Goal: Task Accomplishment & Management: Use online tool/utility

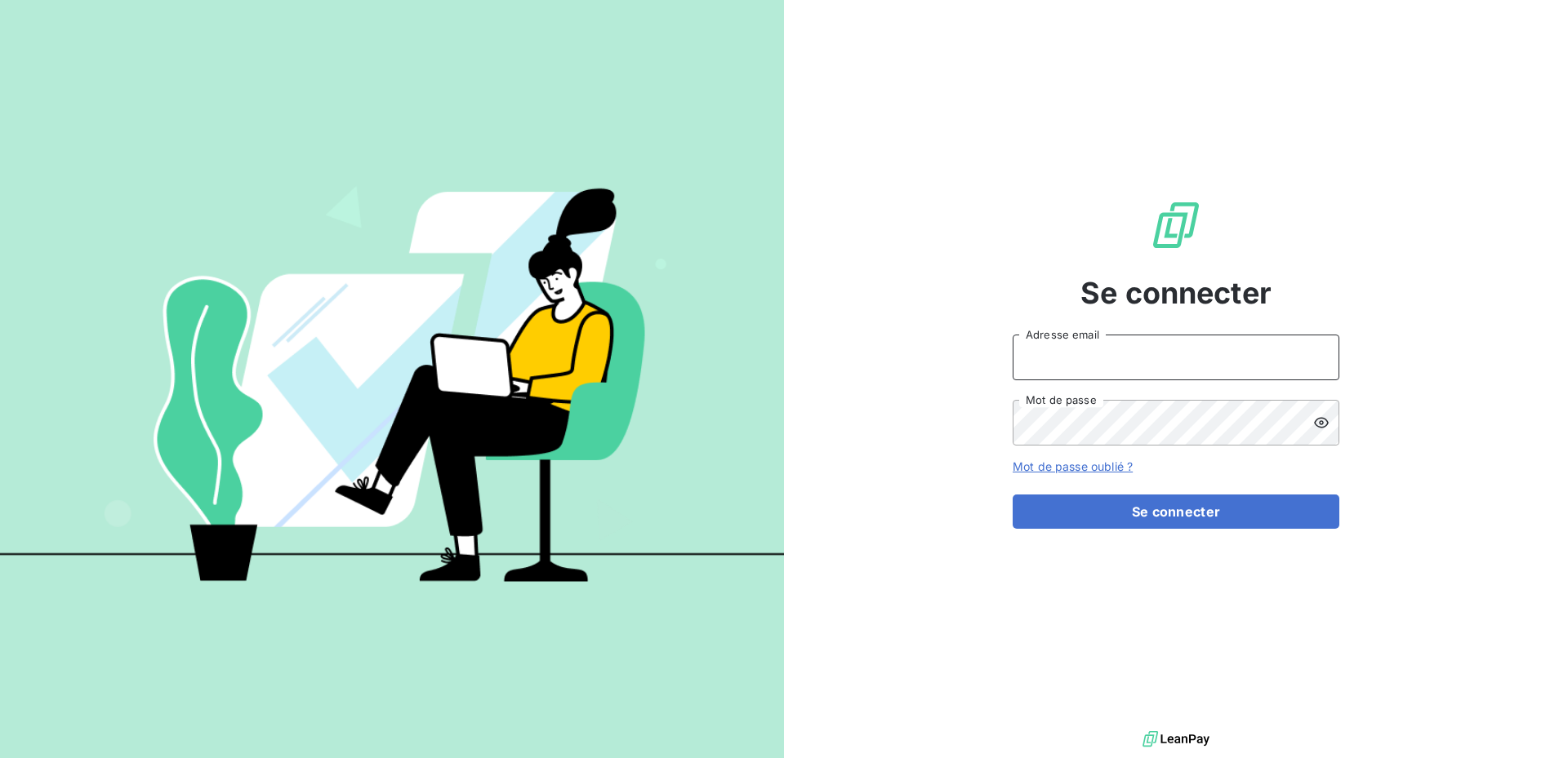
click at [1236, 355] on input "Adresse email" at bounding box center [1176, 357] width 326 height 46
type input "[DOMAIN_NAME][EMAIL_ADDRESS][DOMAIN_NAME]"
click at [1321, 424] on icon at bounding box center [1322, 422] width 15 height 11
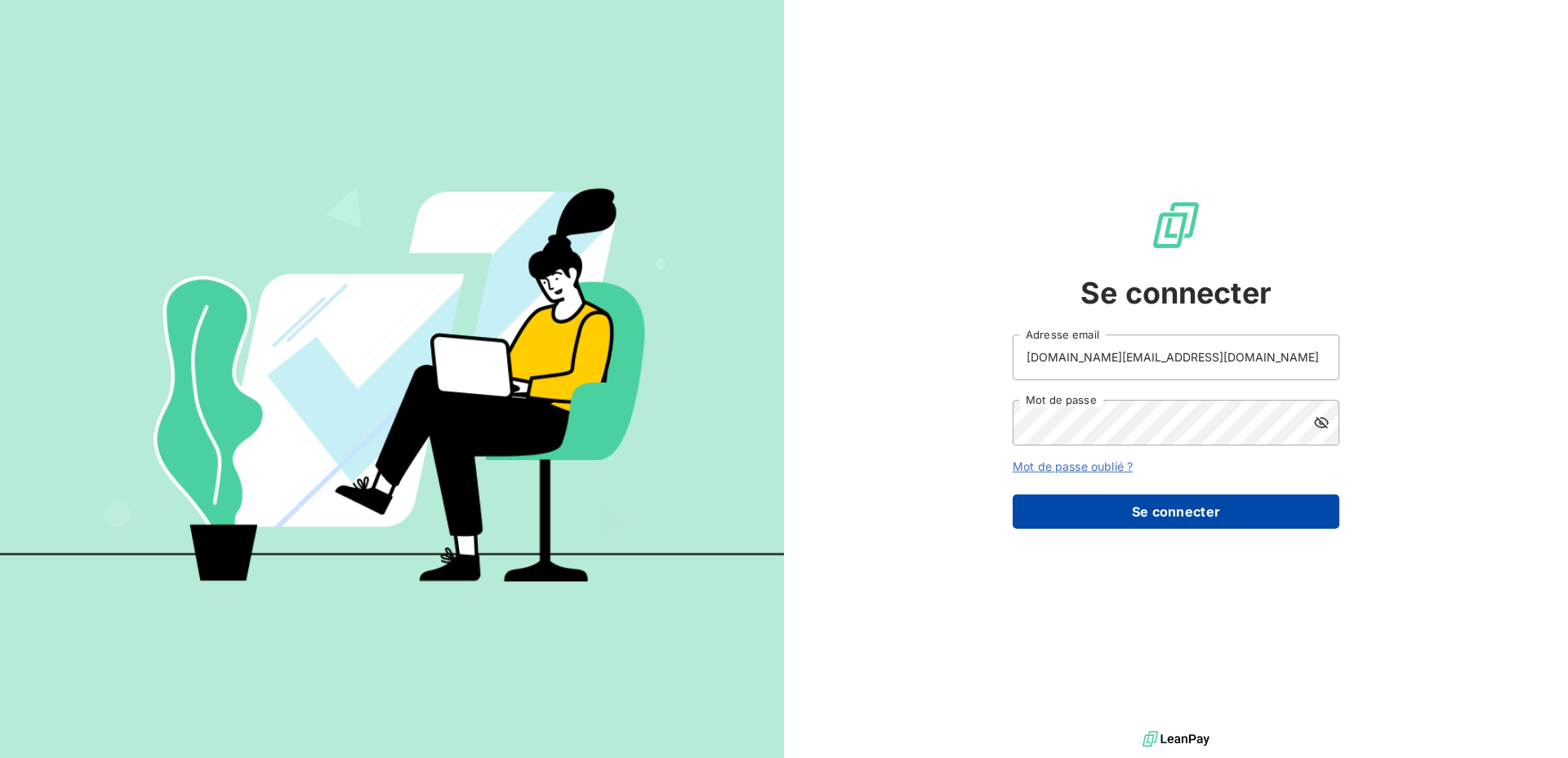
click at [1167, 512] on button "Se connecter" at bounding box center [1176, 511] width 326 height 34
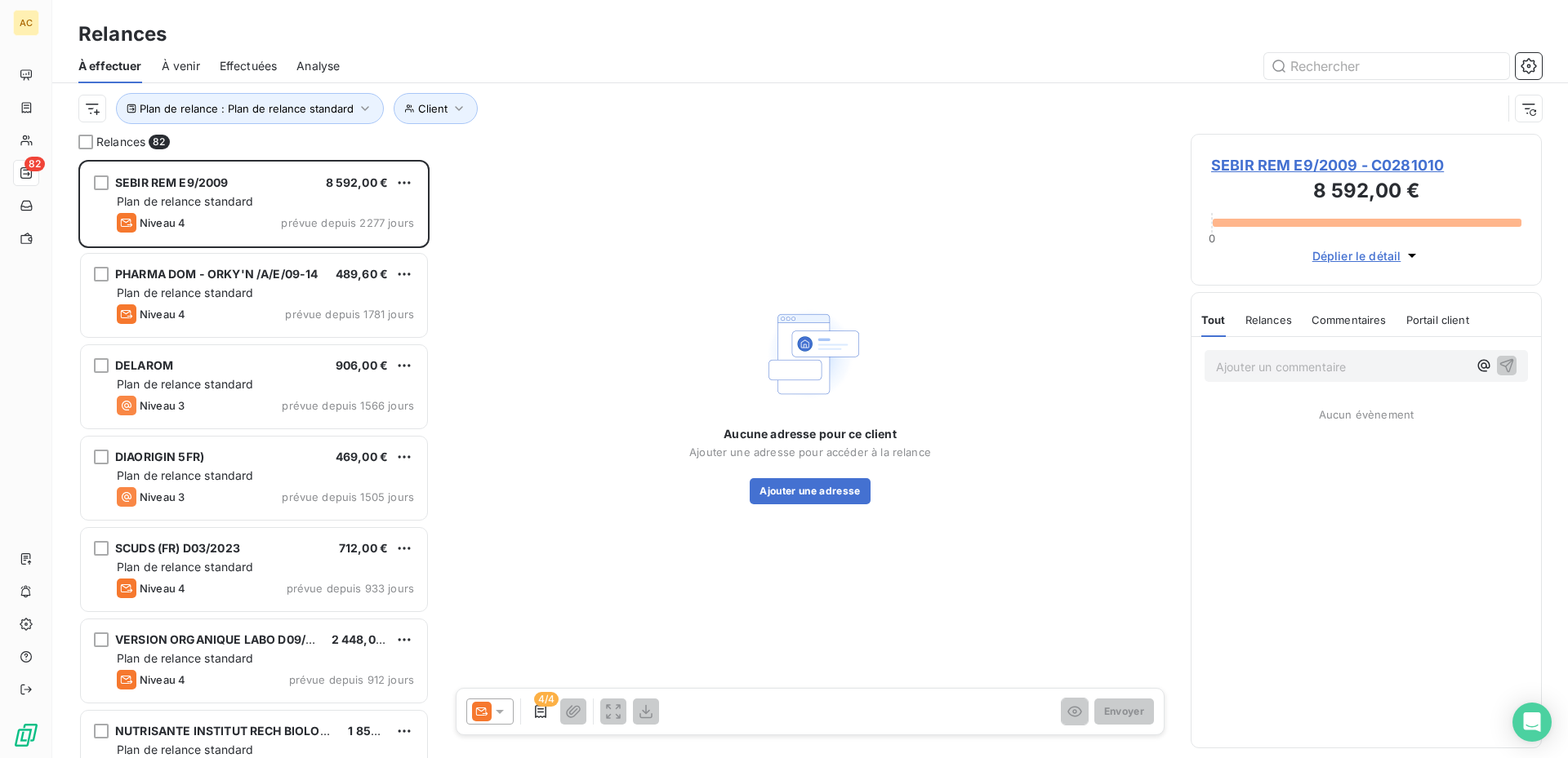
scroll to position [586, 339]
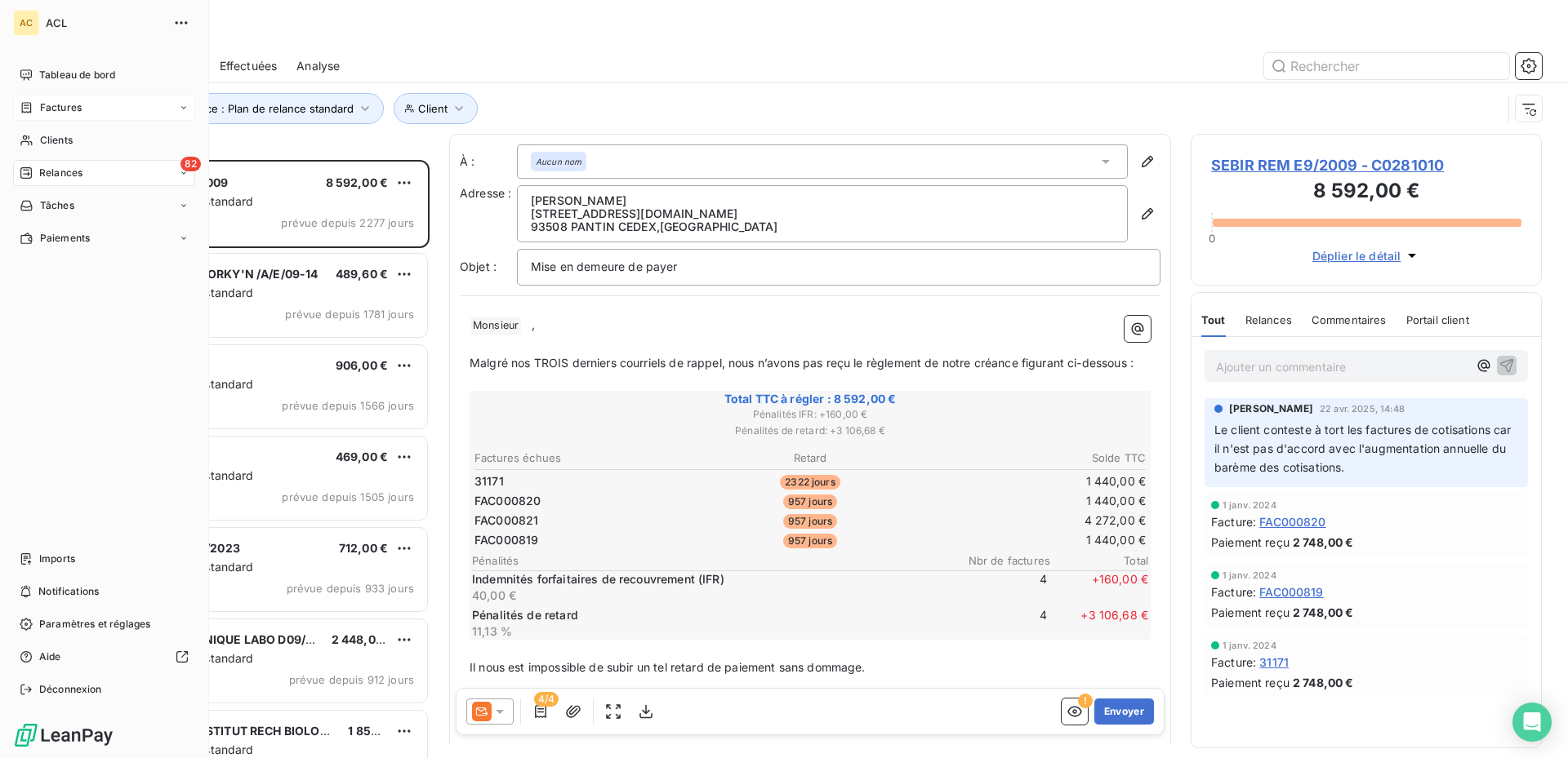
click at [183, 110] on icon at bounding box center [184, 108] width 10 height 10
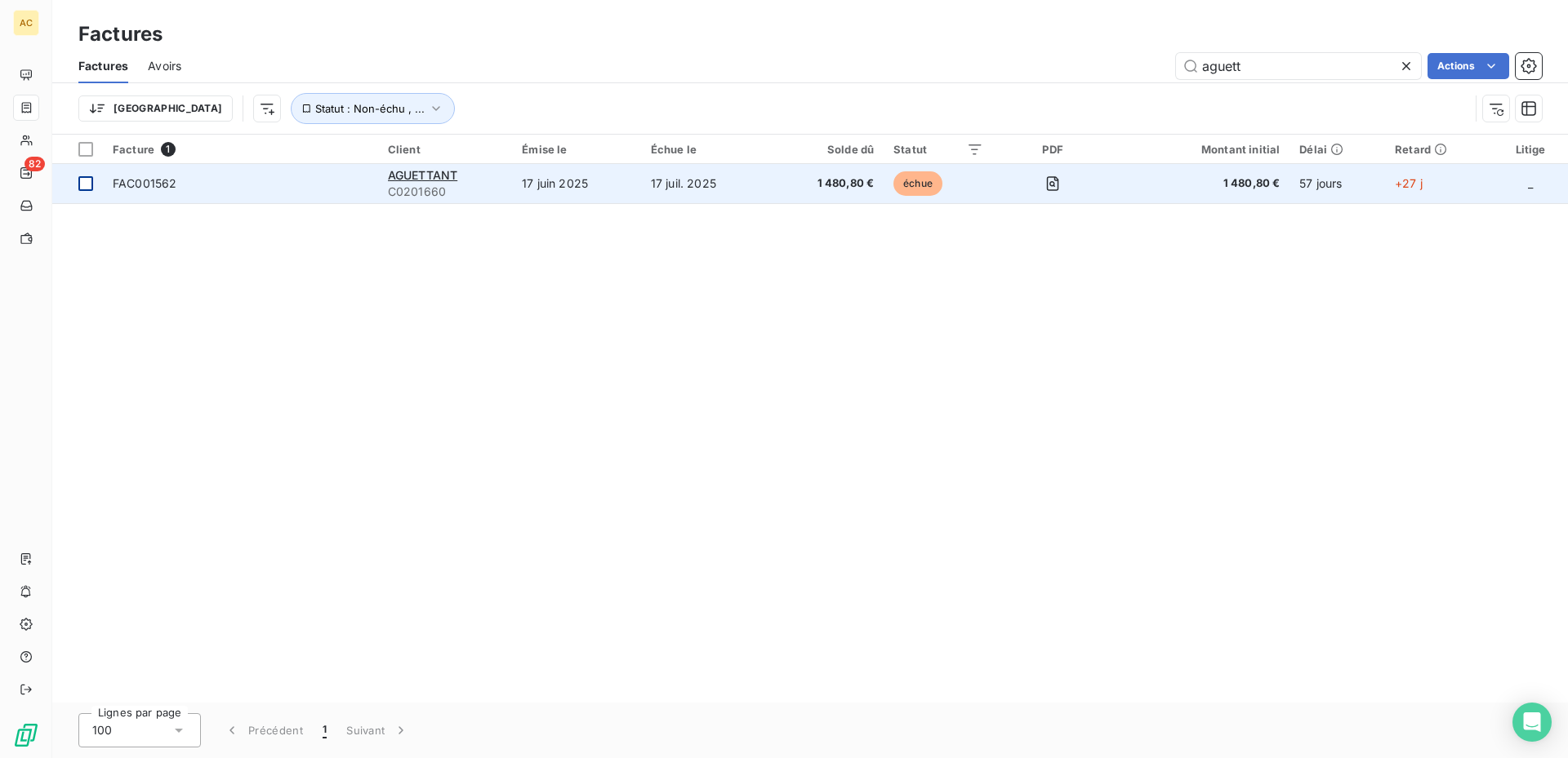
type input "aguett"
click at [80, 184] on div at bounding box center [86, 184] width 15 height 15
click at [141, 184] on span "FAC001562" at bounding box center [145, 183] width 64 height 14
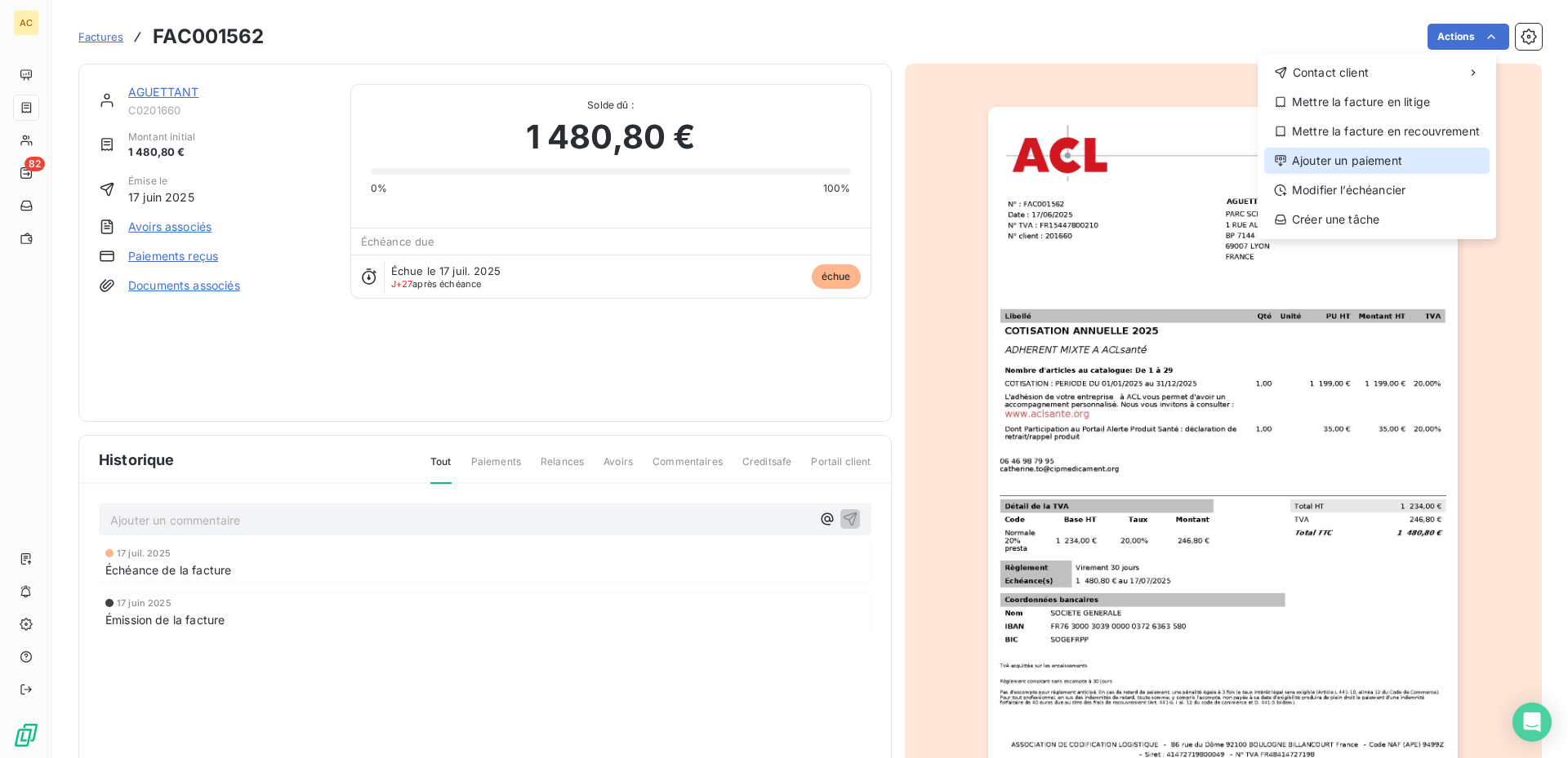
click at [1344, 162] on div "Ajouter un paiement" at bounding box center [1376, 161] width 225 height 26
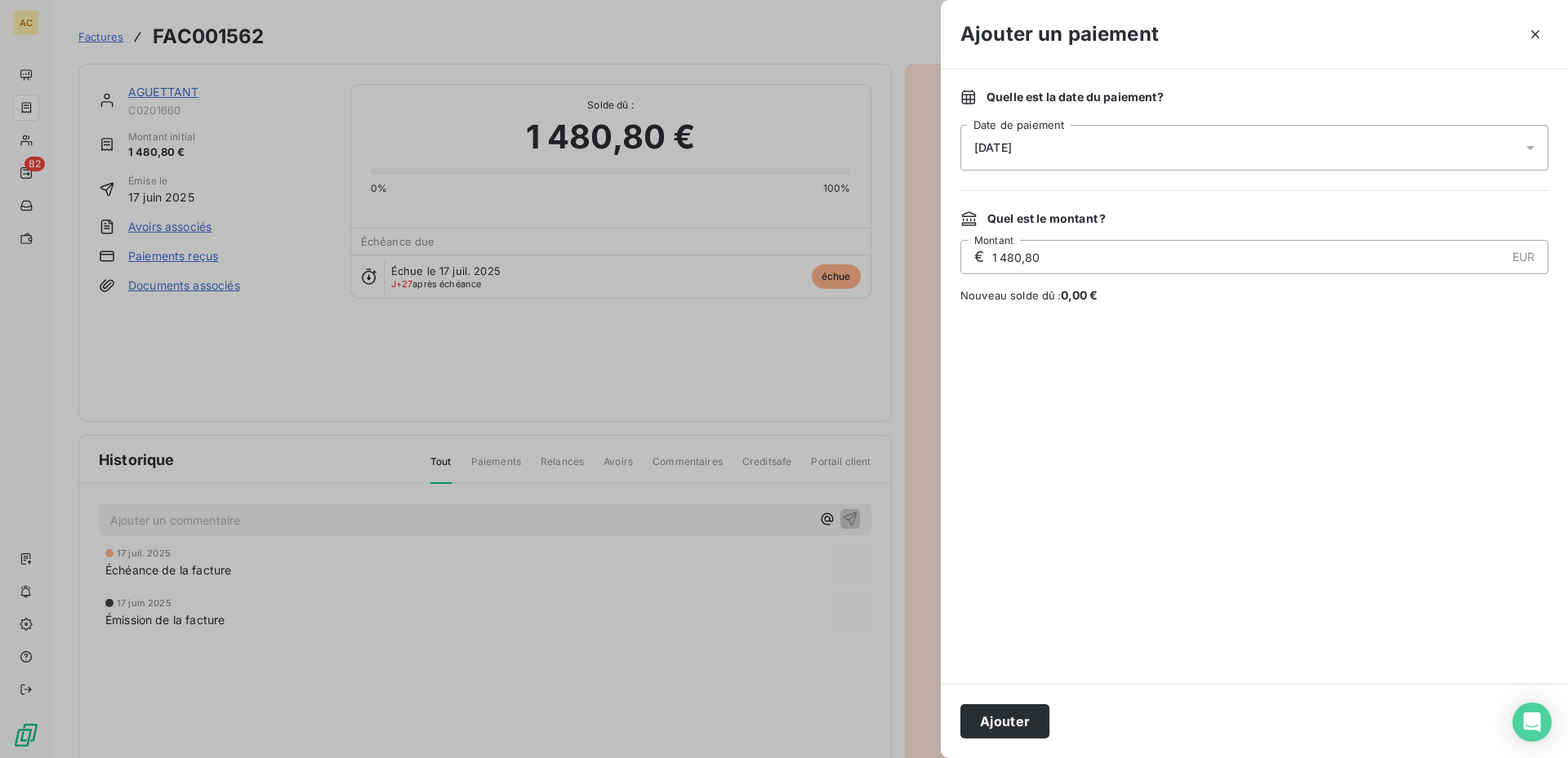
click at [1533, 143] on icon at bounding box center [1530, 148] width 17 height 17
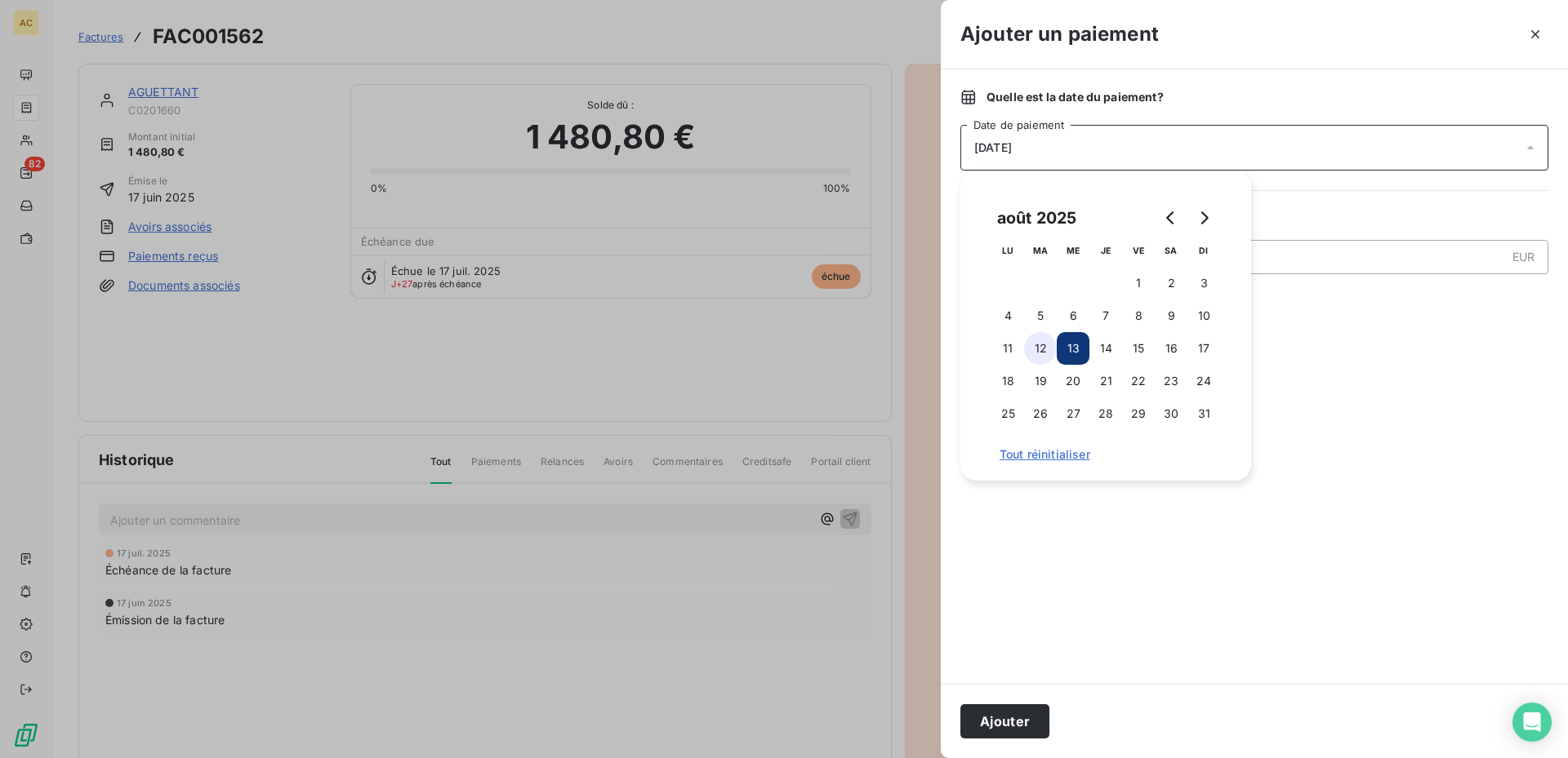
click at [1036, 356] on button "12" at bounding box center [1040, 348] width 33 height 33
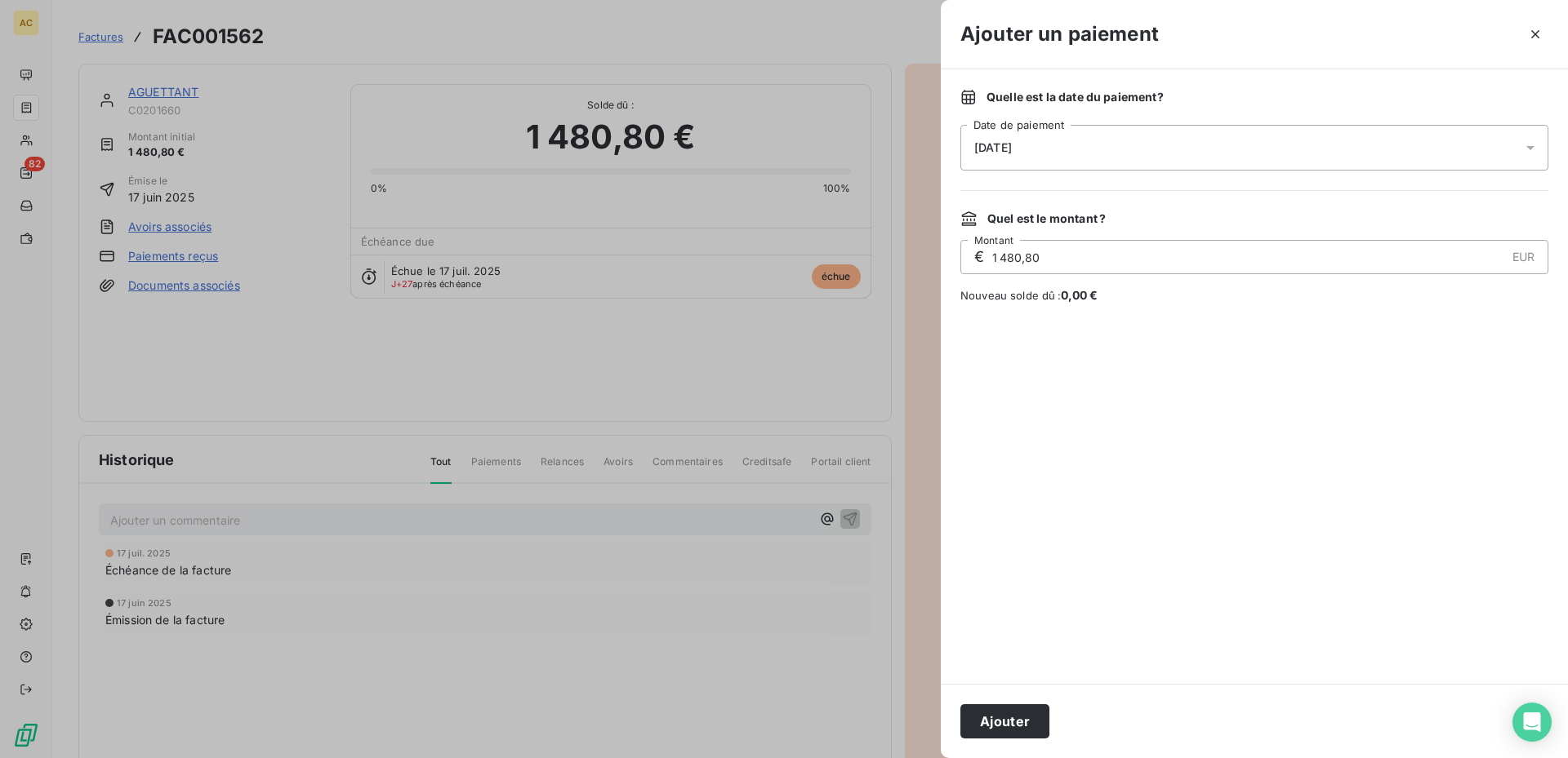
click at [1420, 510] on div at bounding box center [1254, 494] width 588 height 341
click at [1028, 731] on button "Ajouter" at bounding box center [1005, 721] width 89 height 34
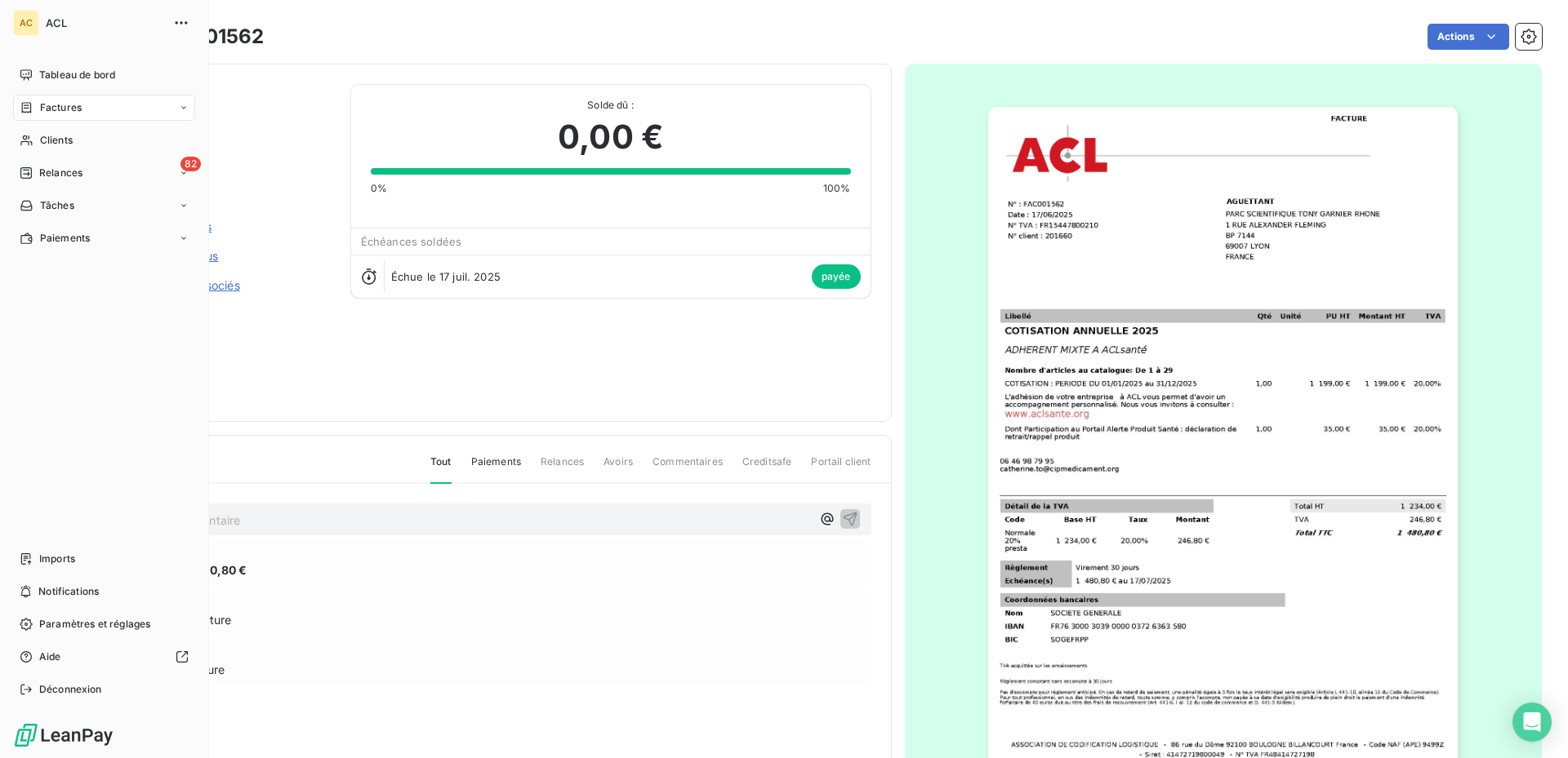
click at [188, 105] on icon at bounding box center [184, 108] width 10 height 10
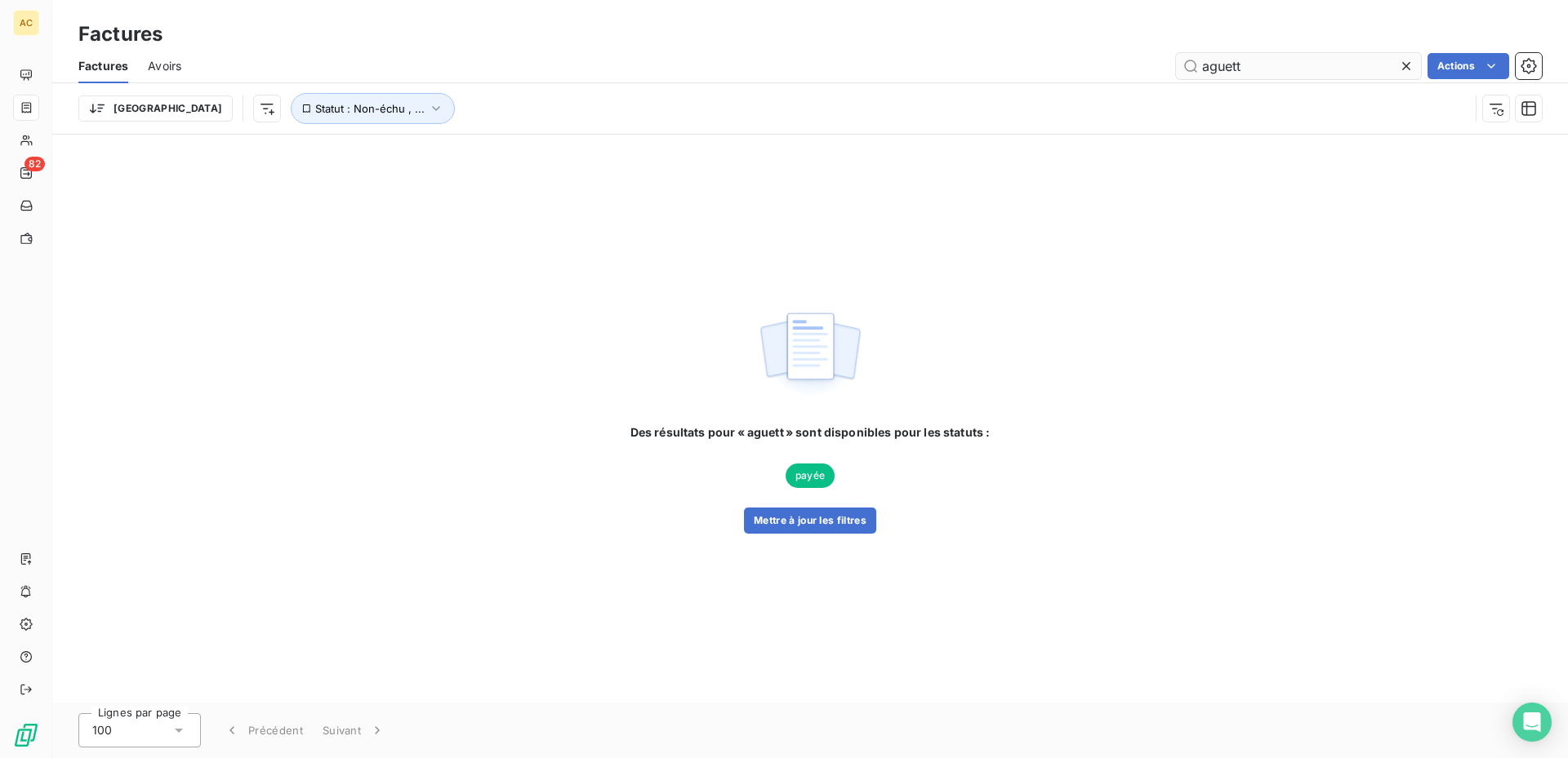
click at [1274, 66] on input "aguett" at bounding box center [1298, 65] width 245 height 26
type input "a"
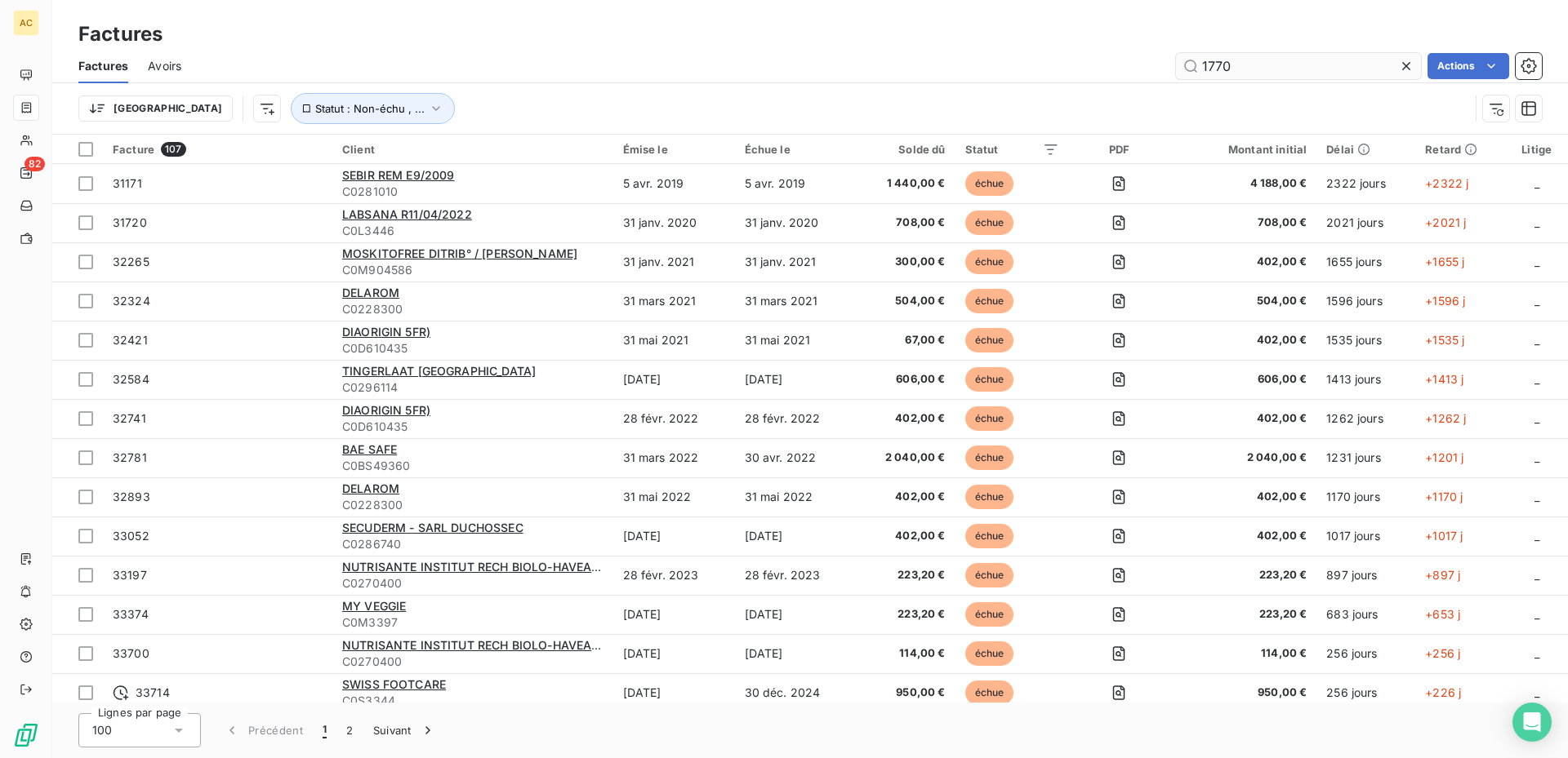
type input "1770"
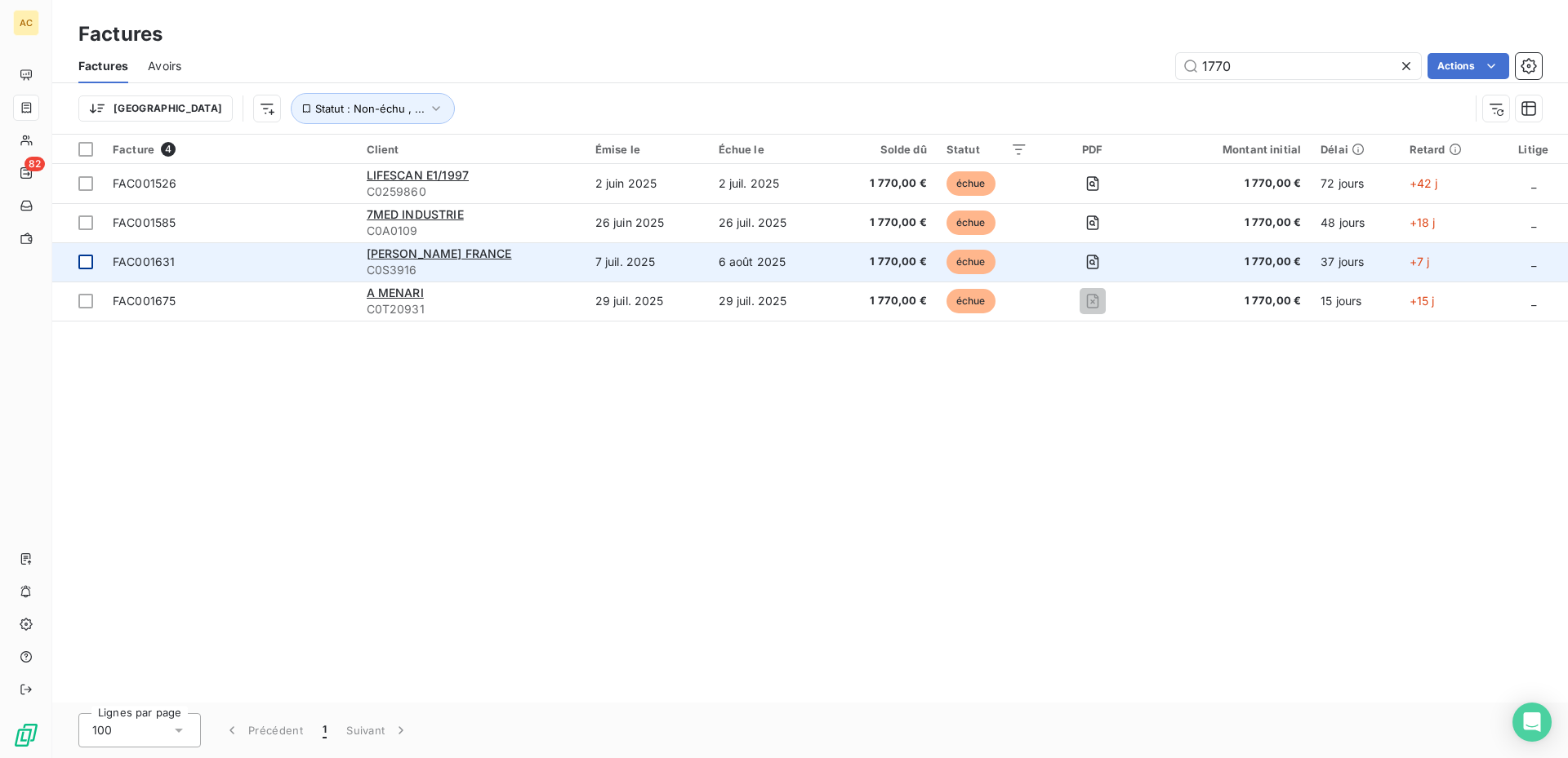
click at [85, 264] on div at bounding box center [86, 262] width 15 height 15
click at [415, 254] on span "DR SCHAR FRANCE" at bounding box center [440, 254] width 146 height 14
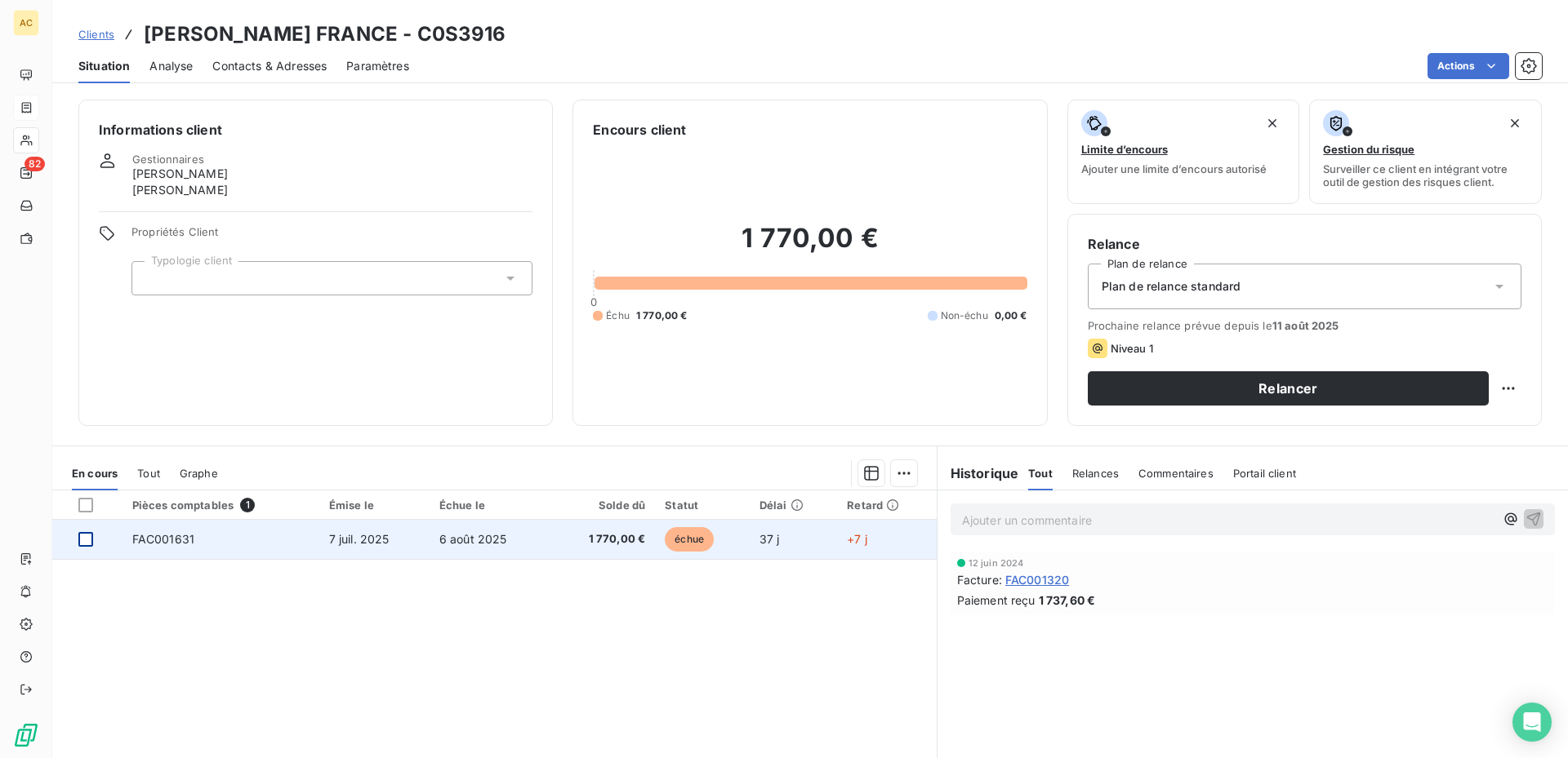
click at [90, 538] on div at bounding box center [86, 540] width 15 height 15
click at [174, 540] on span "FAC001631" at bounding box center [163, 539] width 62 height 14
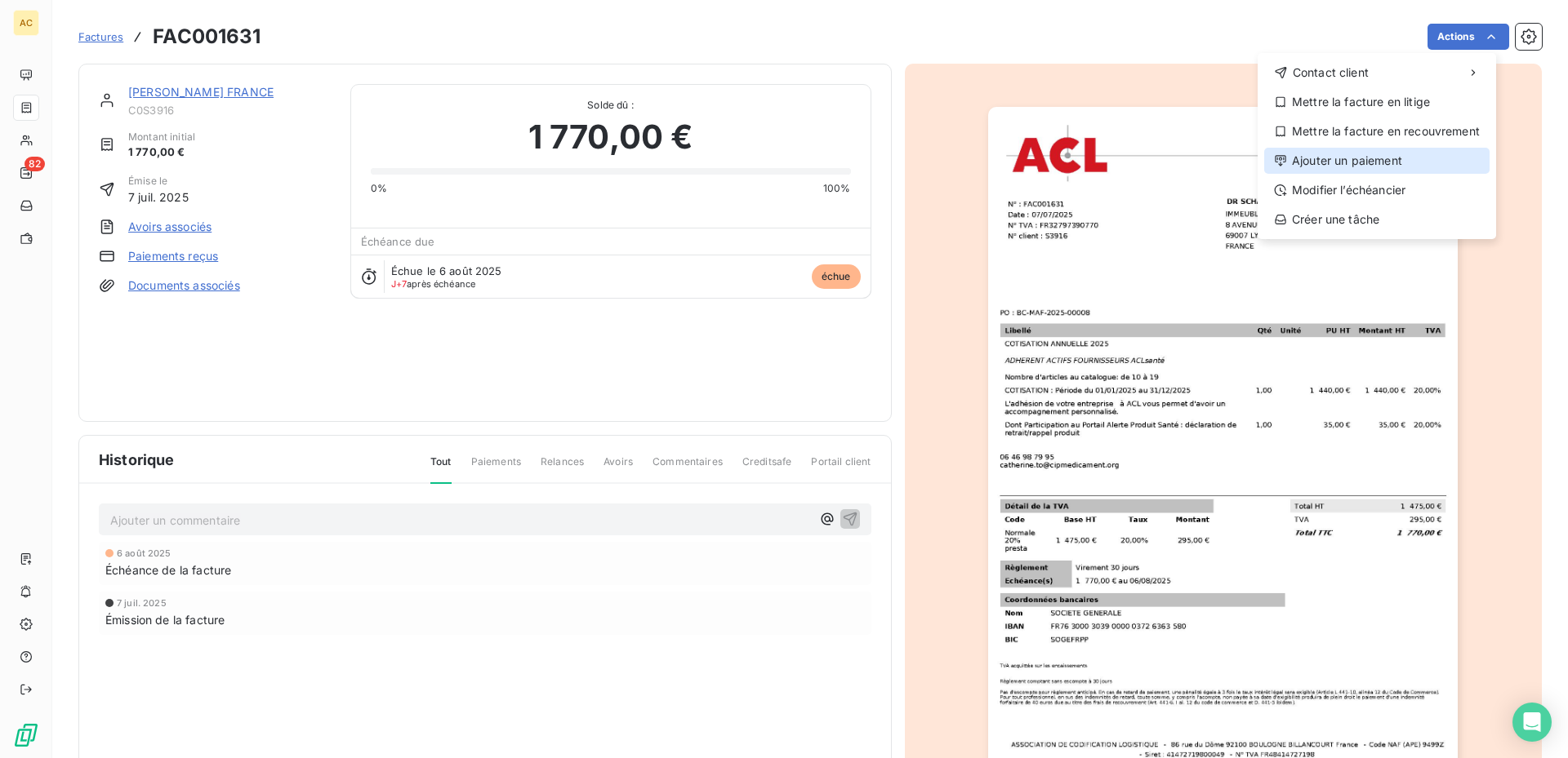
click at [1354, 170] on div "Ajouter un paiement" at bounding box center [1376, 161] width 225 height 26
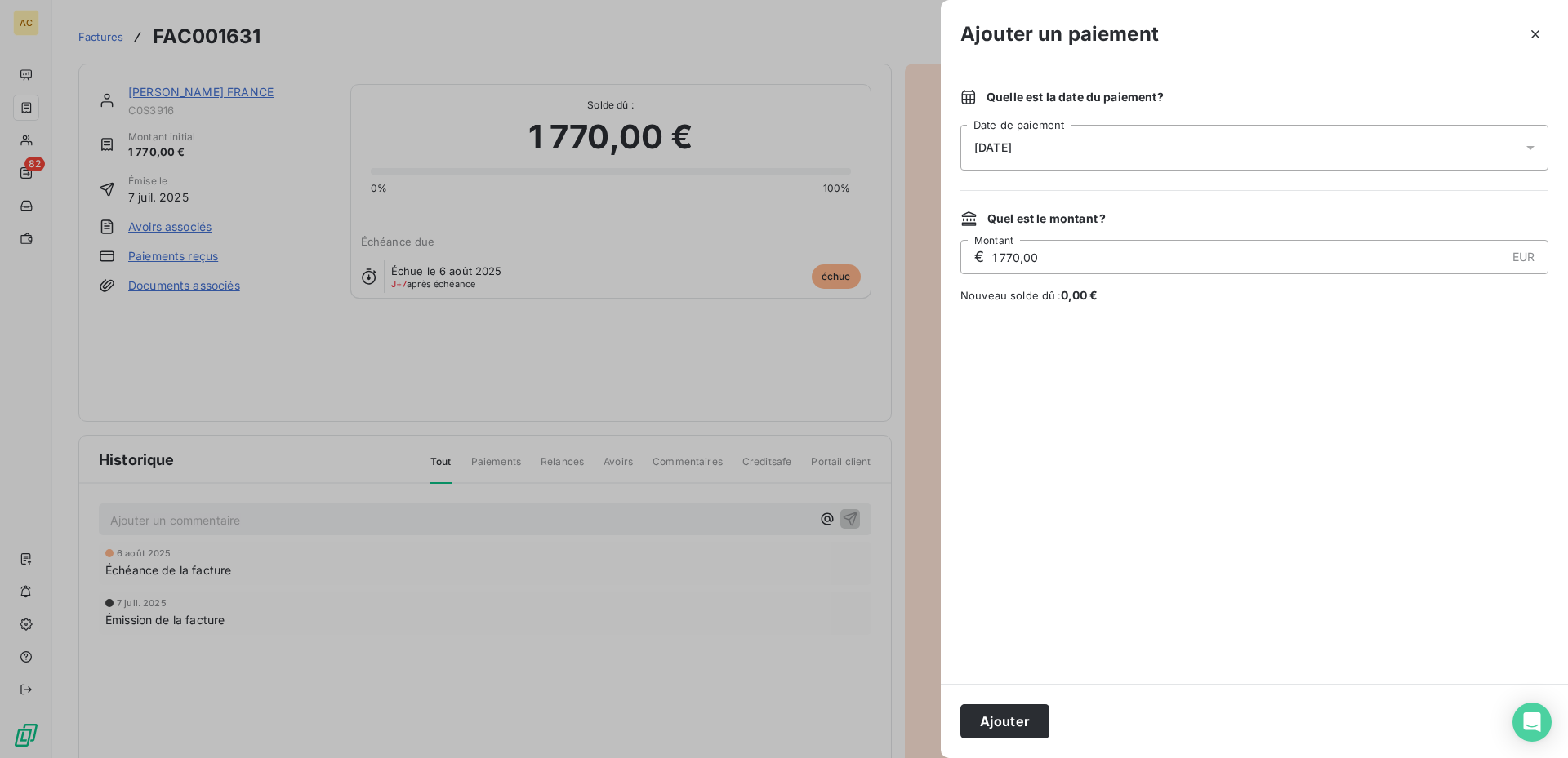
click at [1529, 147] on icon at bounding box center [1530, 148] width 8 height 4
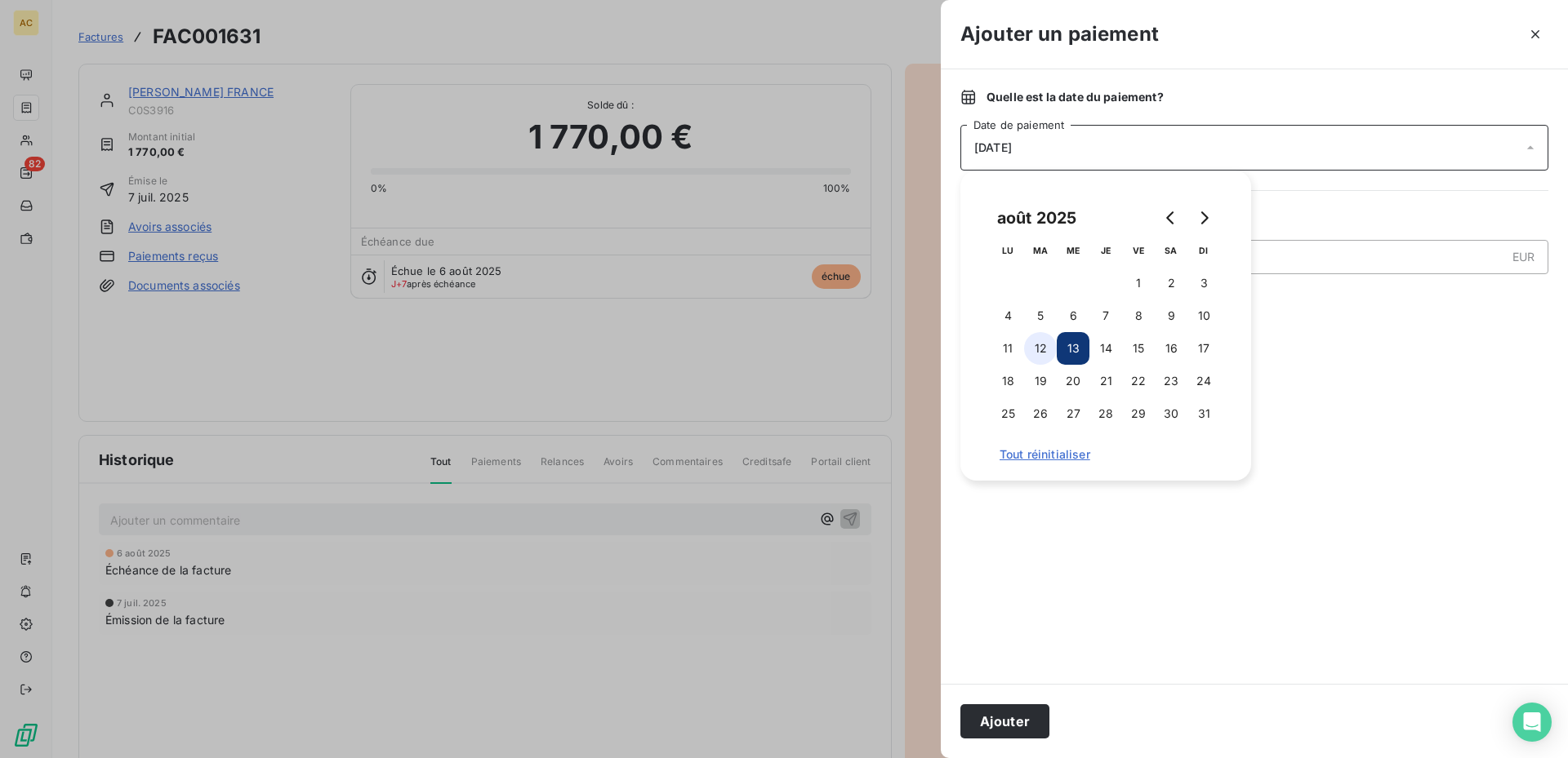
click at [1039, 355] on button "12" at bounding box center [1040, 348] width 33 height 33
drag, startPoint x: 1000, startPoint y: 719, endPoint x: 920, endPoint y: 673, distance: 92.3
click at [1000, 718] on button "Ajouter" at bounding box center [1005, 721] width 89 height 34
